Goal: Information Seeking & Learning: Understand process/instructions

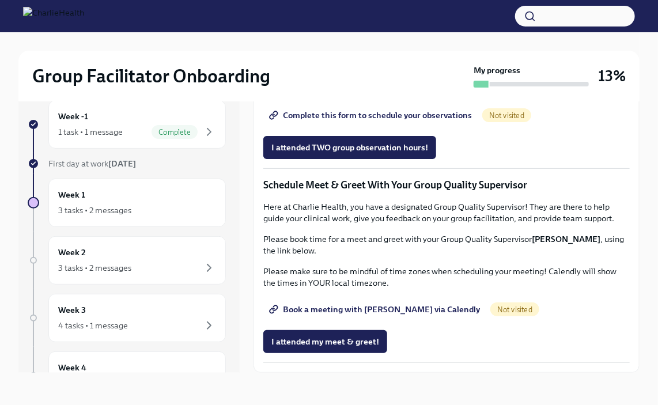
scroll to position [865, 0]
click at [342, 89] on span "Group Observation Instructions" at bounding box center [338, 83] width 133 height 12
click at [393, 309] on span "Book a meeting with [PERSON_NAME] via Calendly" at bounding box center [376, 310] width 209 height 12
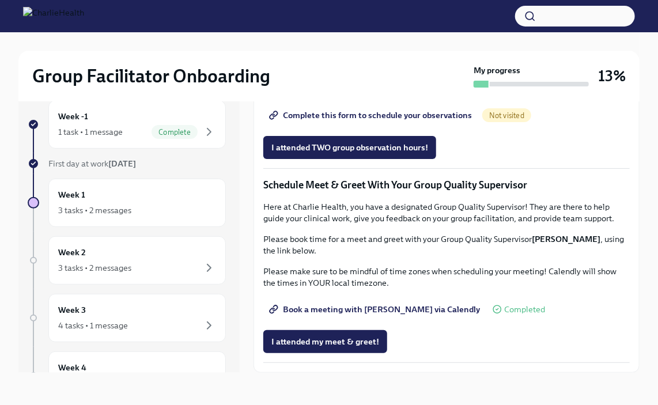
click at [123, 262] on div "3 tasks • 2 messages" at bounding box center [94, 268] width 73 height 12
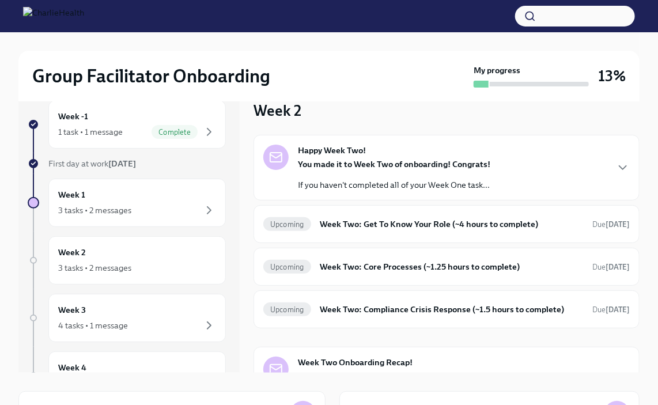
click at [376, 187] on p "If you haven't completed all of your Week One task..." at bounding box center [394, 185] width 193 height 12
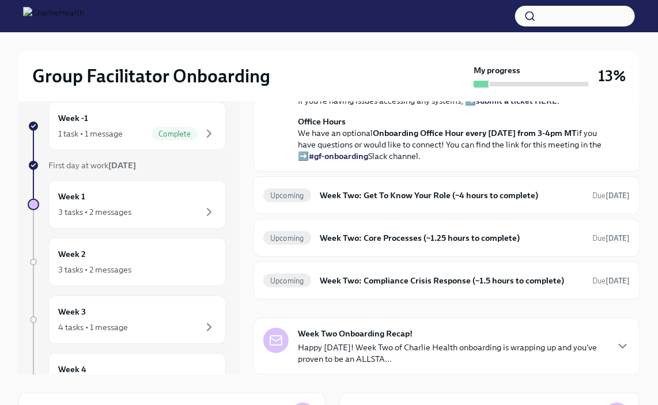
scroll to position [17, 0]
click at [360, 197] on h6 "Week Two: Get To Know Your Role (~4 hours to complete)" at bounding box center [452, 196] width 263 height 13
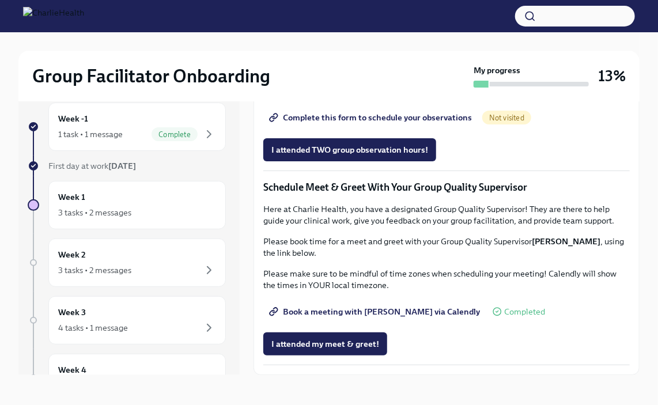
scroll to position [20, 0]
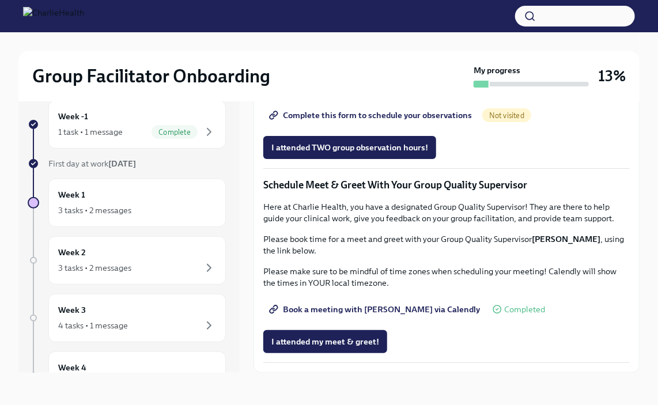
click at [155, 267] on div "3 tasks • 2 messages" at bounding box center [137, 268] width 158 height 14
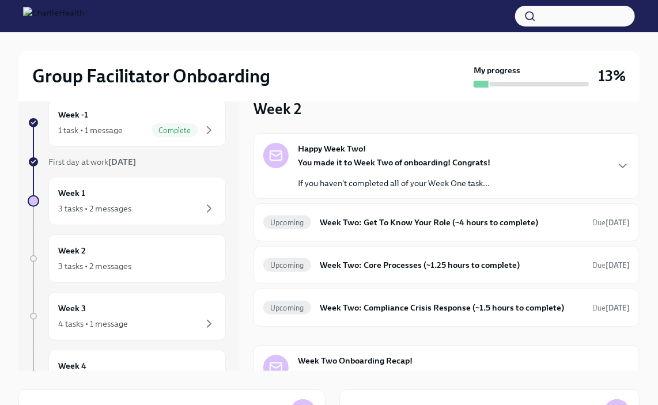
click at [336, 265] on h6 "Week Two: Core Processes (~1.25 hours to complete)" at bounding box center [452, 265] width 263 height 13
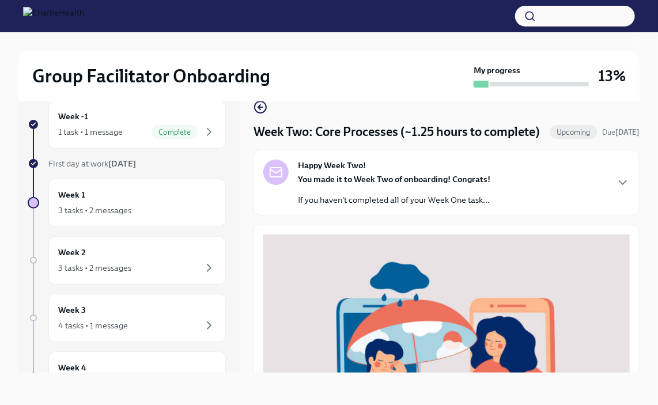
click at [71, 263] on div "3 tasks • 2 messages" at bounding box center [94, 268] width 73 height 12
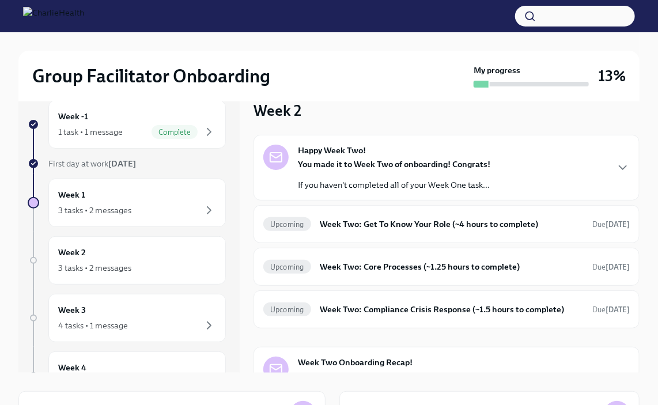
click at [400, 259] on div "Upcoming Week Two: Core Processes (~1.25 hours to complete) Due [DATE]" at bounding box center [446, 267] width 367 height 18
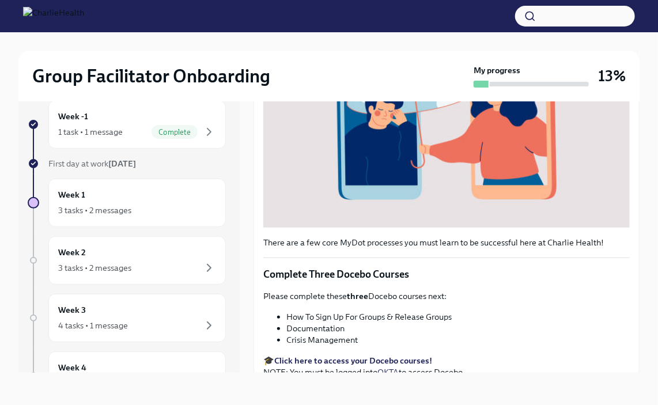
scroll to position [349, 0]
